Goal: Find specific page/section: Find specific page/section

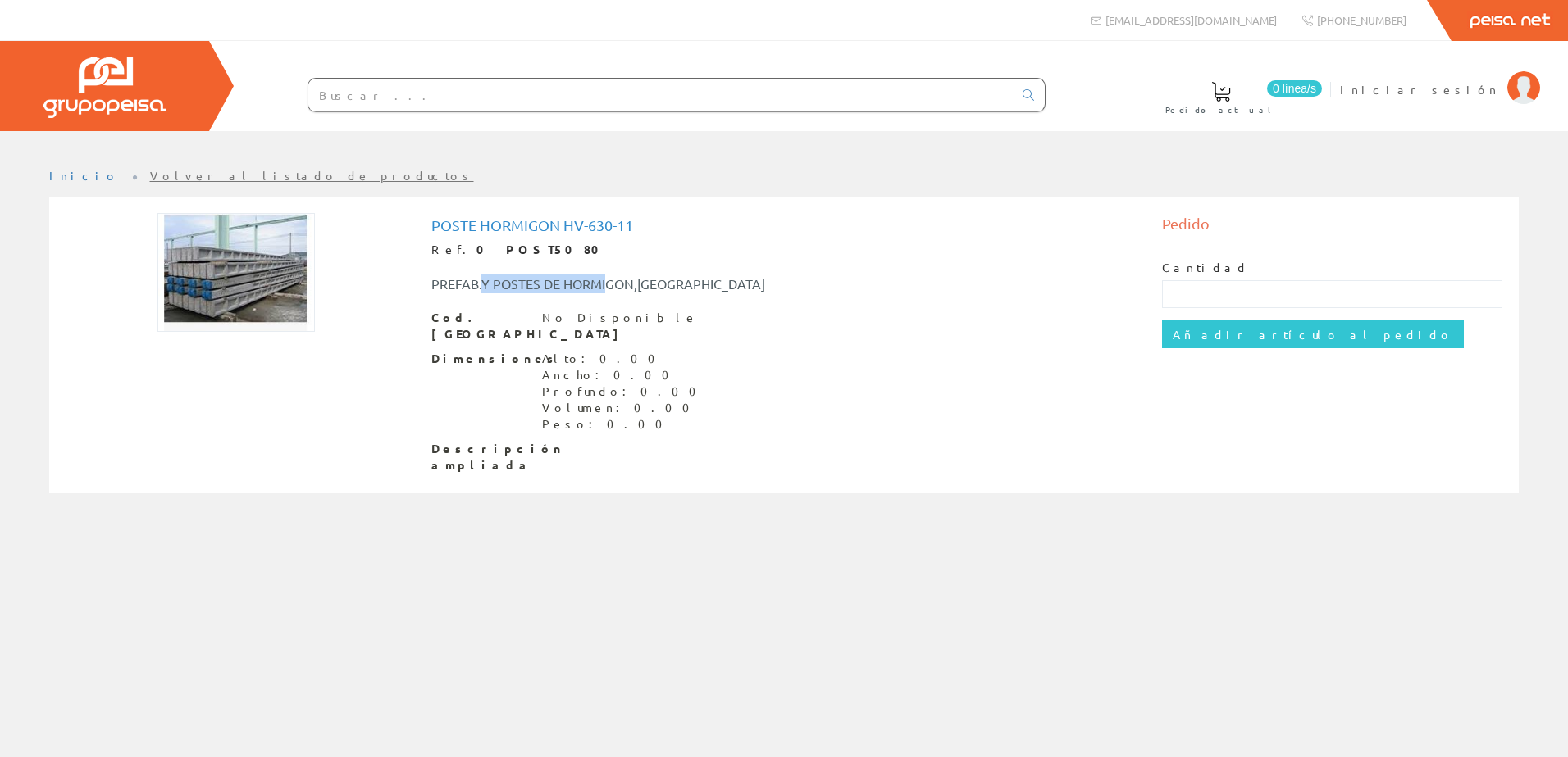
drag, startPoint x: 480, startPoint y: 284, endPoint x: 607, endPoint y: 281, distance: 127.0
click at [607, 281] on div "PREFAB.Y POSTES DE HORMIGON,[GEOGRAPHIC_DATA]" at bounding box center [632, 284] width 427 height 19
drag, startPoint x: 618, startPoint y: 281, endPoint x: 513, endPoint y: 285, distance: 105.1
click at [513, 285] on div "PREFAB.Y POSTES DE HORMIGON,[GEOGRAPHIC_DATA]" at bounding box center [632, 284] width 427 height 19
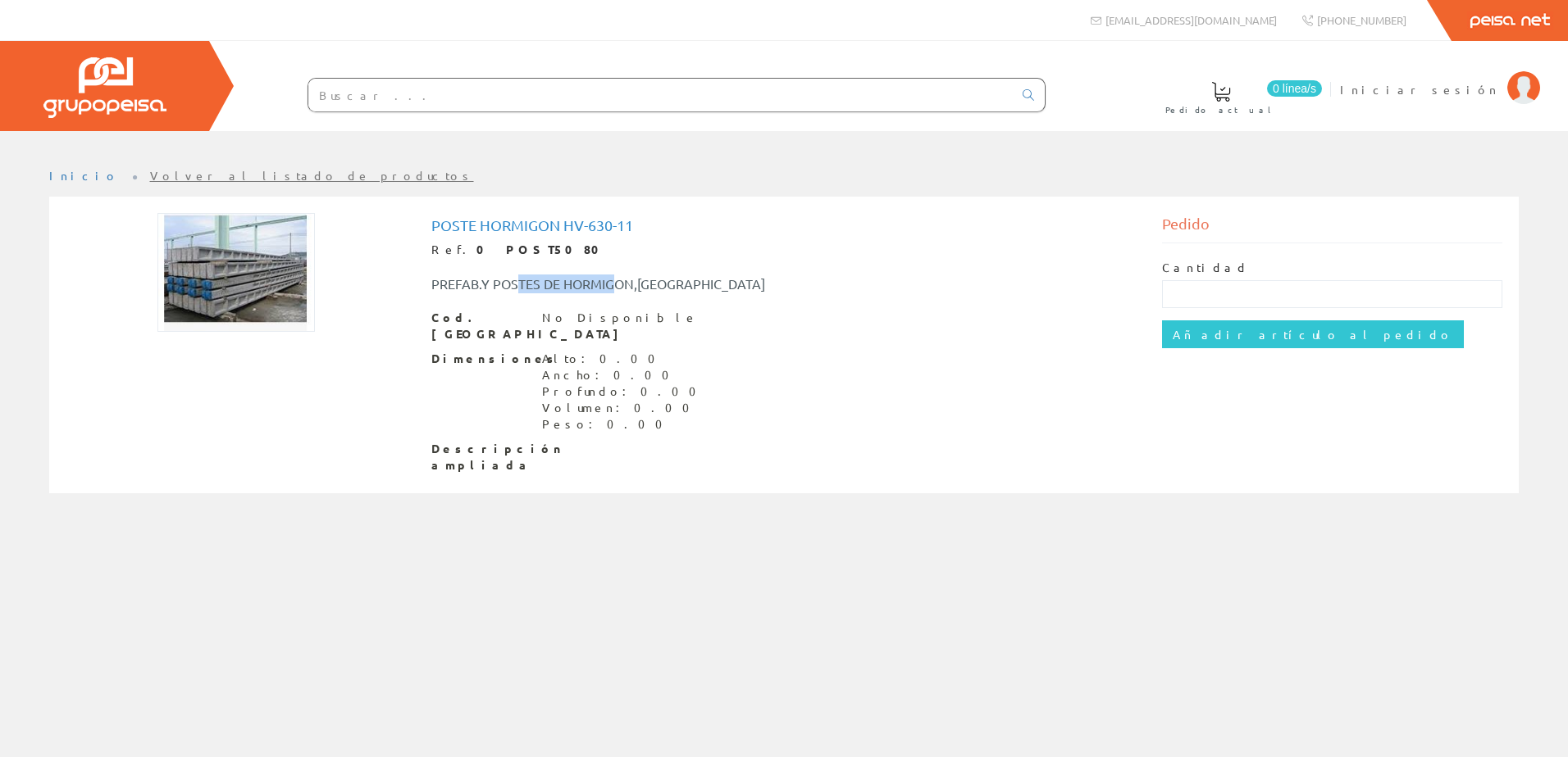
click at [514, 285] on div "PREFAB.Y POSTES DE HORMIGON,[GEOGRAPHIC_DATA]" at bounding box center [632, 284] width 427 height 19
drag, startPoint x: 472, startPoint y: 290, endPoint x: 488, endPoint y: 292, distance: 16.1
click at [488, 292] on div "PREFAB.Y POSTES DE HORMIGON,[GEOGRAPHIC_DATA]" at bounding box center [632, 284] width 427 height 19
drag, startPoint x: 488, startPoint y: 292, endPoint x: 540, endPoint y: 283, distance: 52.8
click at [538, 283] on div "PREFAB.Y POSTES DE HORMIGON,[GEOGRAPHIC_DATA]" at bounding box center [632, 284] width 427 height 19
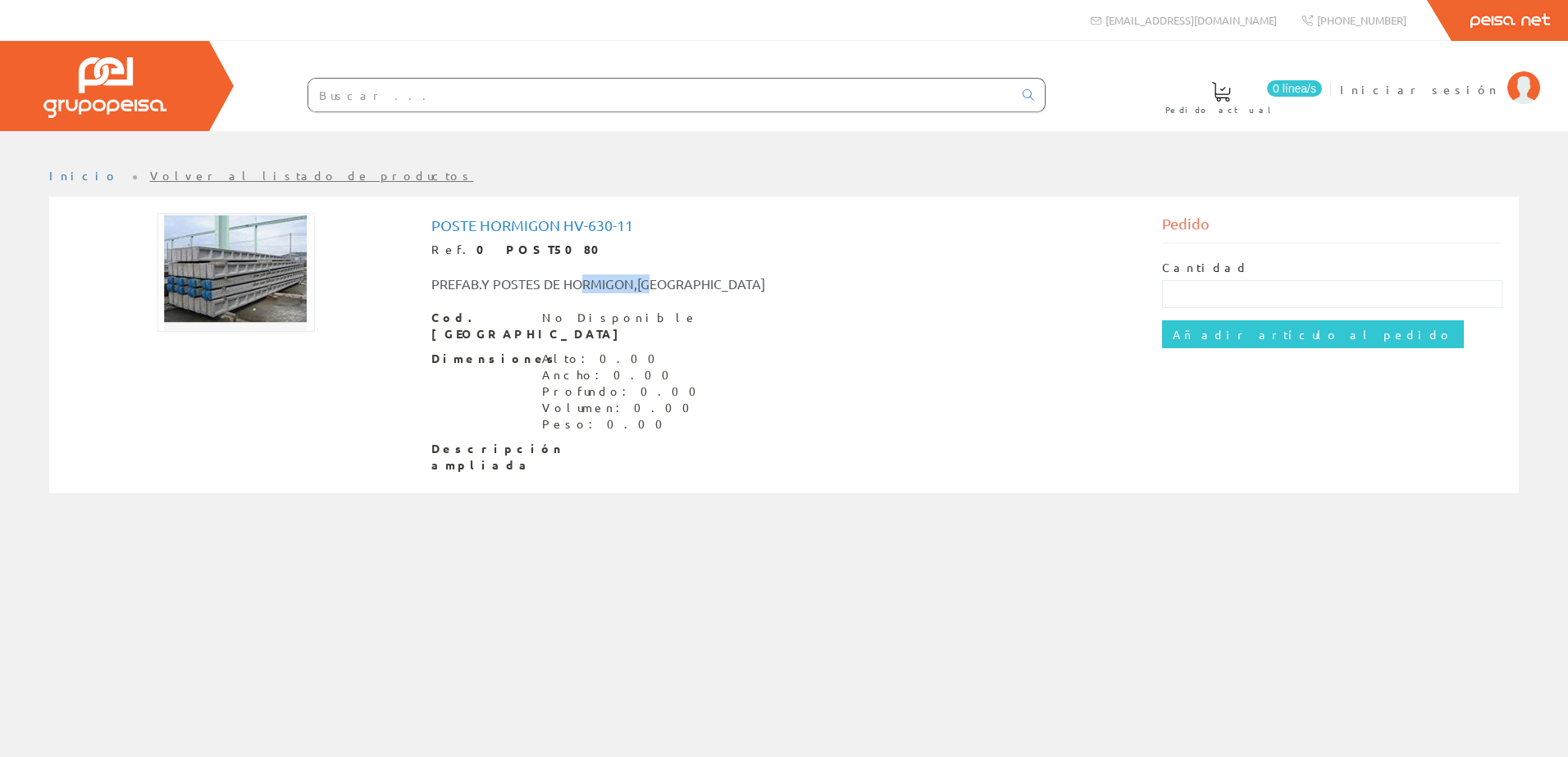
drag, startPoint x: 583, startPoint y: 279, endPoint x: 650, endPoint y: 274, distance: 67.2
click at [650, 274] on div "PREFAB.Y POSTES DE HORMIGON,[GEOGRAPHIC_DATA]" at bounding box center [632, 284] width 427 height 19
